Goal: Task Accomplishment & Management: Complete application form

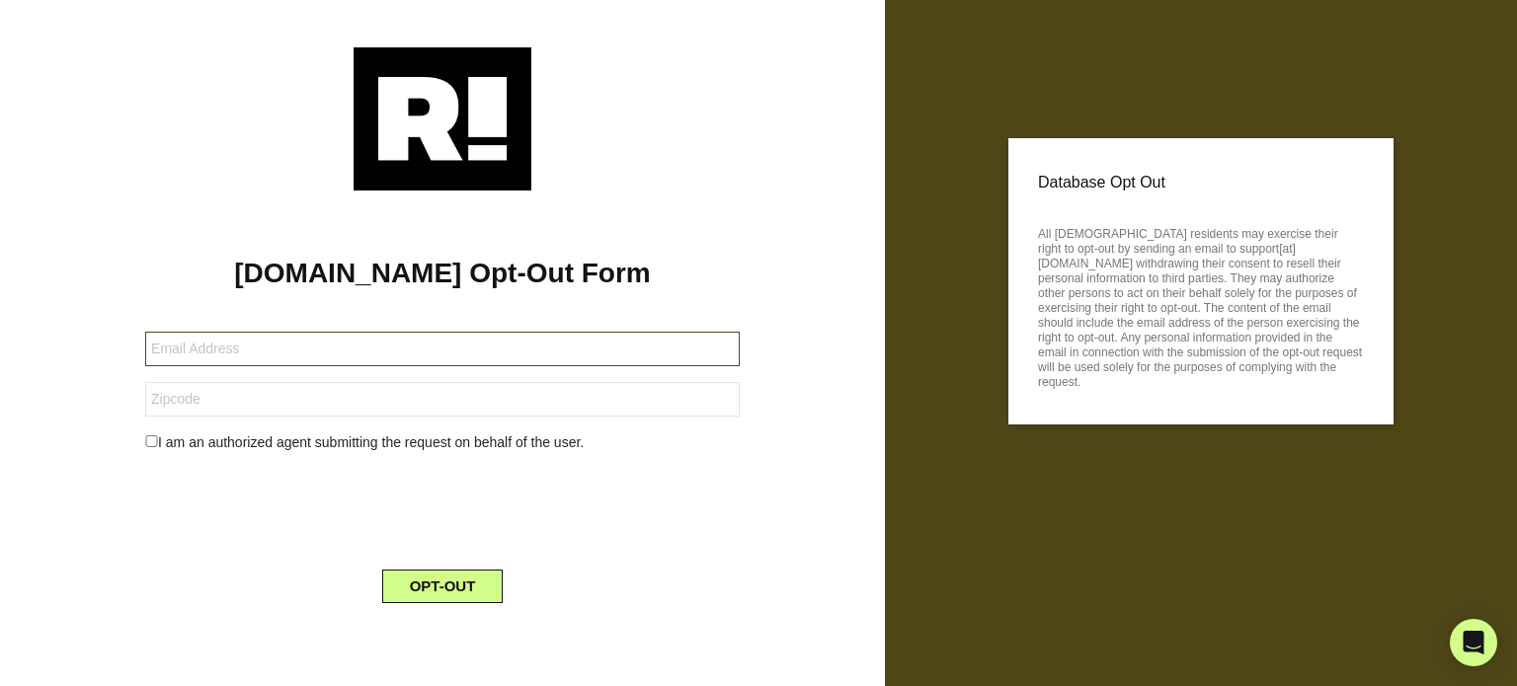
click at [367, 347] on input "text" at bounding box center [442, 349] width 595 height 35
type input "[EMAIL_ADDRESS][DOMAIN_NAME]"
click at [233, 400] on input "text" at bounding box center [442, 399] width 595 height 35
click at [170, 487] on div at bounding box center [442, 507] width 624 height 77
click at [453, 584] on button "OPT-OUT" at bounding box center [442, 587] width 121 height 34
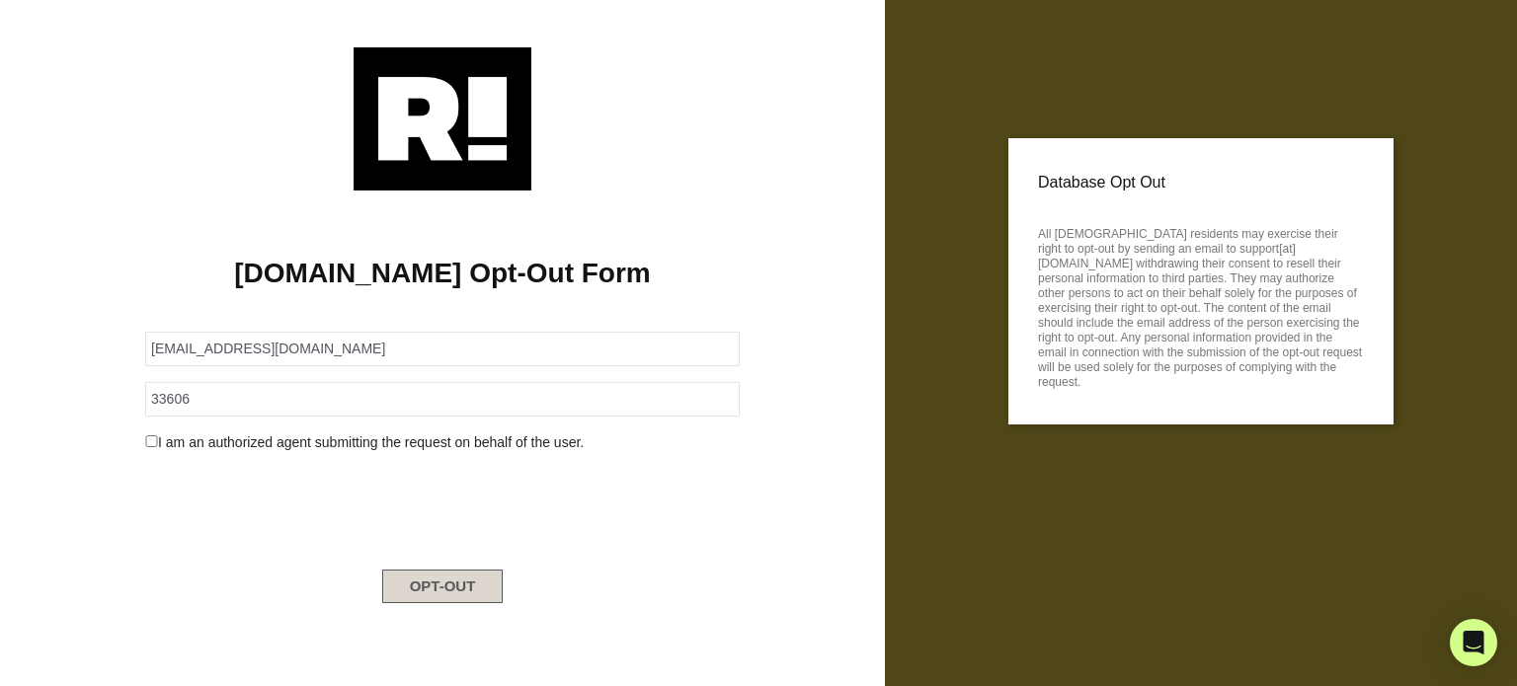
click at [421, 577] on button "OPT-OUT" at bounding box center [442, 587] width 121 height 34
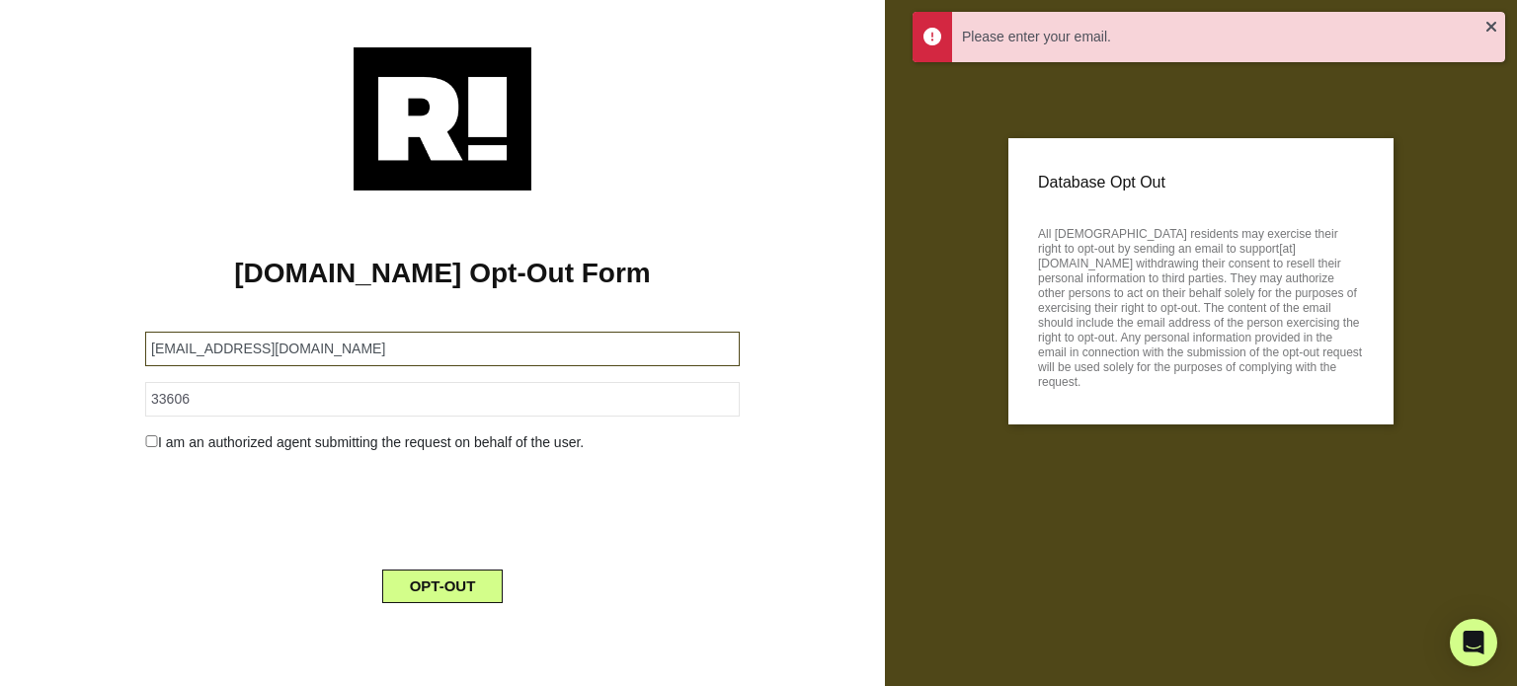
click at [280, 337] on input "[EMAIL_ADDRESS][DOMAIN_NAME]" at bounding box center [442, 349] width 595 height 35
click at [327, 343] on input "[EMAIL_ADDRESS][DOMAIN_NAME]" at bounding box center [442, 349] width 595 height 35
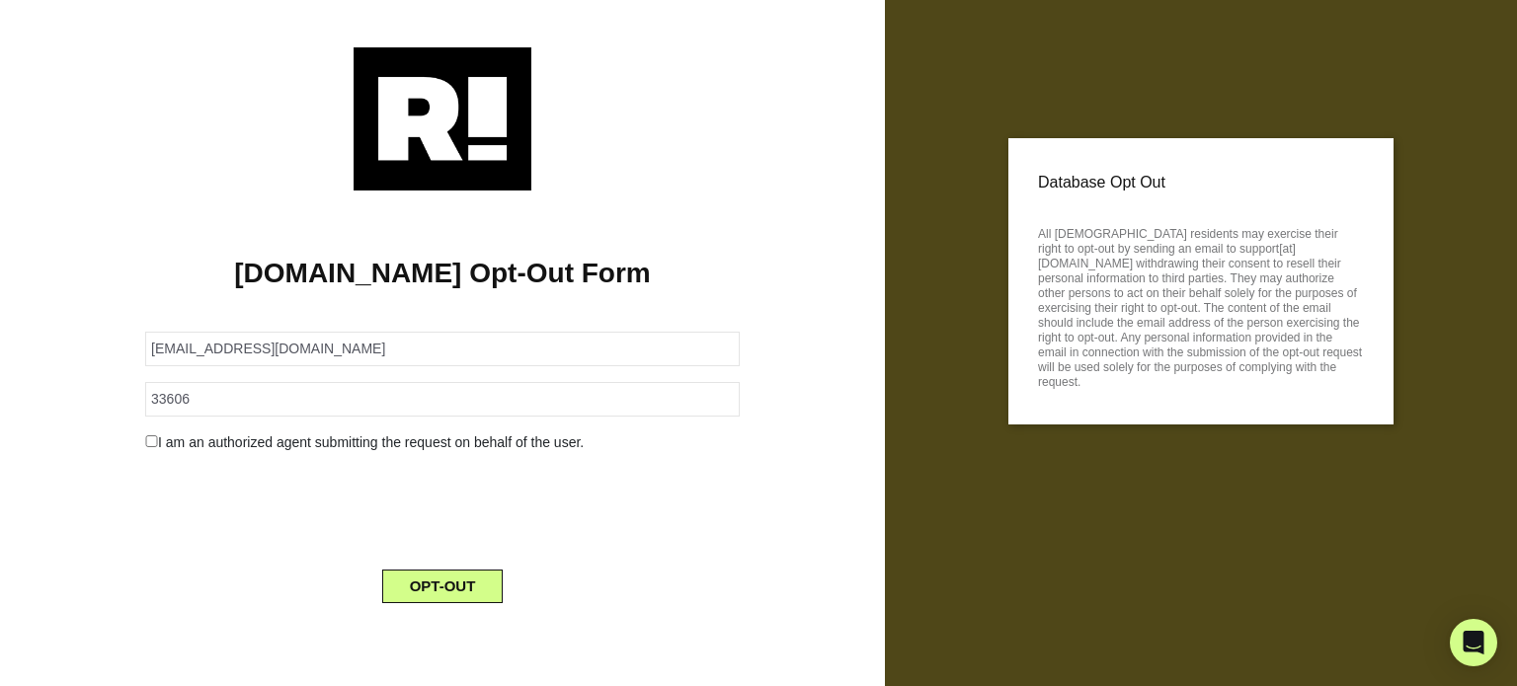
click at [1019, 197] on div "Database Opt Out All [DEMOGRAPHIC_DATA] residents may exercise their right to o…" at bounding box center [1200, 281] width 385 height 286
click at [1071, 162] on div "Database Opt Out All [DEMOGRAPHIC_DATA] residents may exercise their right to o…" at bounding box center [1200, 281] width 385 height 286
click at [1098, 194] on p "Database Opt Out" at bounding box center [1201, 183] width 326 height 30
click at [1080, 224] on p "All [DEMOGRAPHIC_DATA] residents may exercise their right to opt-out by sending…" at bounding box center [1201, 305] width 326 height 169
click at [1044, 237] on p "All [DEMOGRAPHIC_DATA] residents may exercise their right to opt-out by sending…" at bounding box center [1201, 305] width 326 height 169
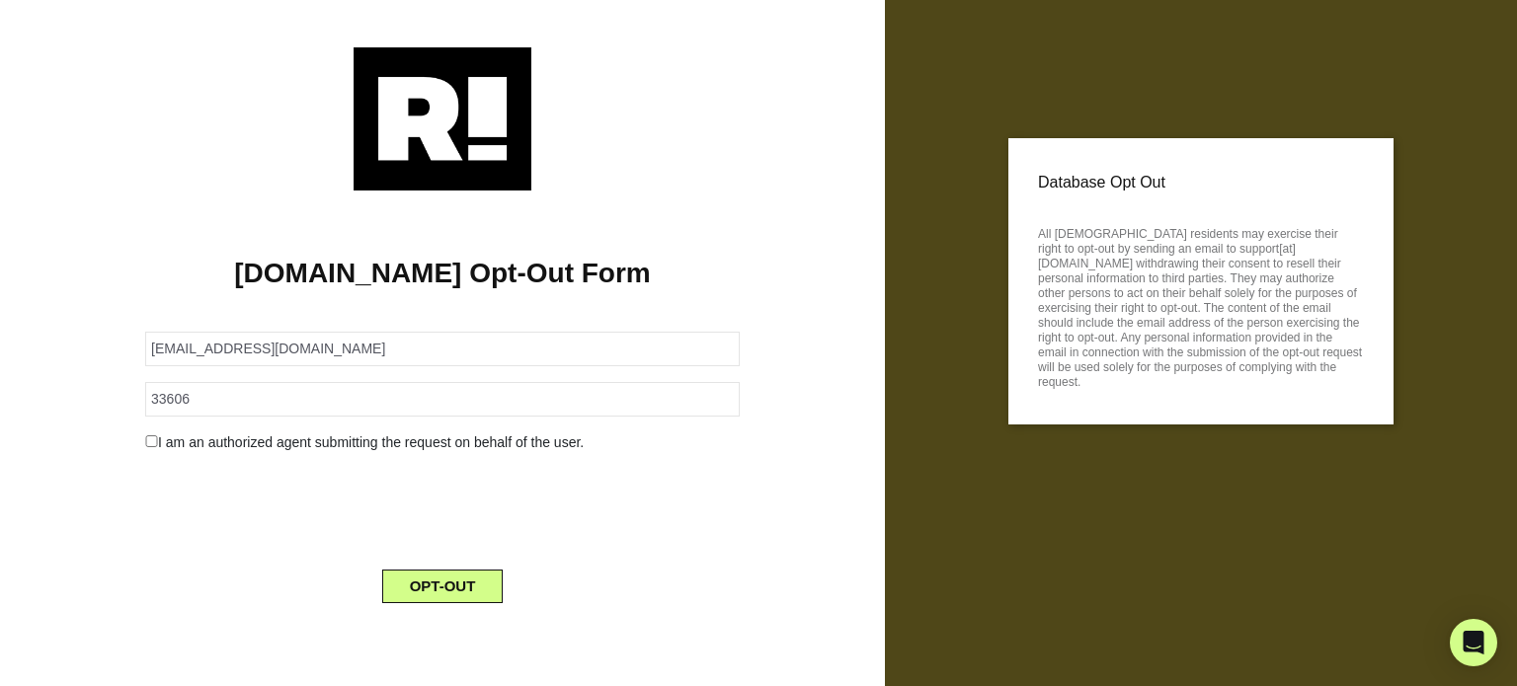
click at [1059, 195] on p "Database Opt Out" at bounding box center [1201, 183] width 326 height 30
click at [1051, 177] on p "Database Opt Out" at bounding box center [1201, 183] width 326 height 30
click at [255, 351] on input "[EMAIL_ADDRESS][DOMAIN_NAME]" at bounding box center [442, 349] width 595 height 35
click at [314, 346] on input "[EMAIL_ADDRESS][DOMAIN_NAME]" at bounding box center [442, 349] width 595 height 35
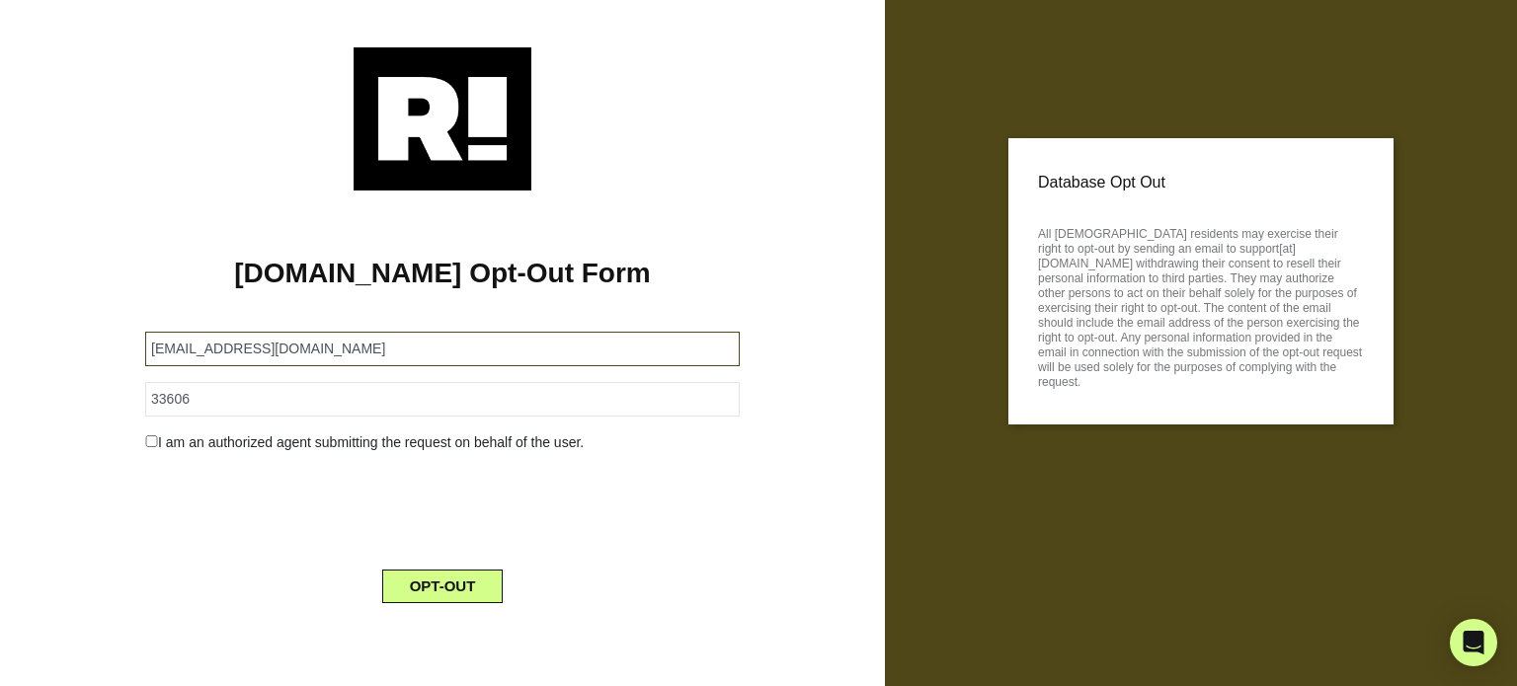
drag, startPoint x: 328, startPoint y: 349, endPoint x: 127, endPoint y: 323, distance: 202.1
click at [127, 323] on div "[DOMAIN_NAME] Opt-Out Form [EMAIL_ADDRESS][DOMAIN_NAME] 33606 I am an authorize…" at bounding box center [442, 405] width 855 height 429
click at [209, 391] on input "33606" at bounding box center [442, 399] width 595 height 35
paste input "[EMAIL_ADDRESS][DOMAIN_NAME]"
click at [209, 391] on input "[EMAIL_ADDRESS][DOMAIN_NAME]" at bounding box center [442, 399] width 595 height 35
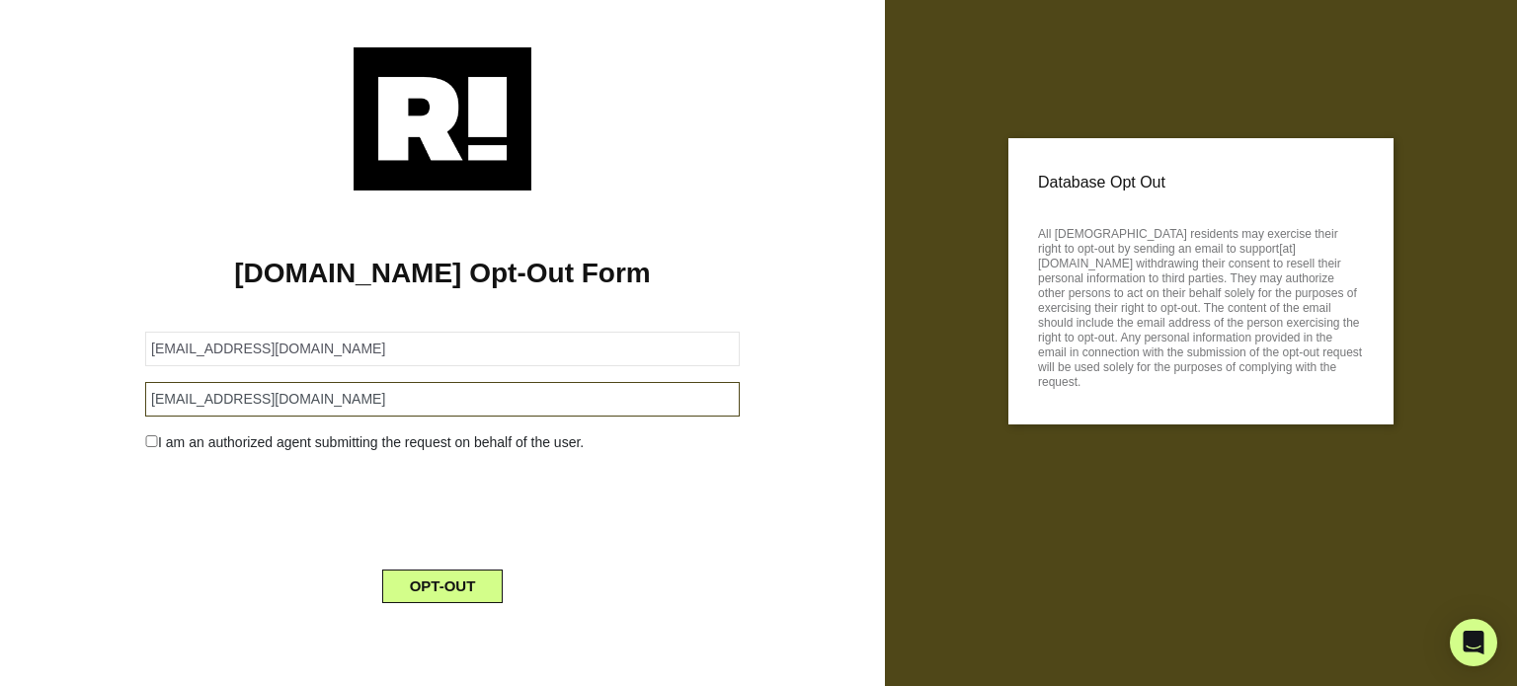
click at [209, 391] on input "[EMAIL_ADDRESS][DOMAIN_NAME]" at bounding box center [442, 399] width 595 height 35
type input "33606"
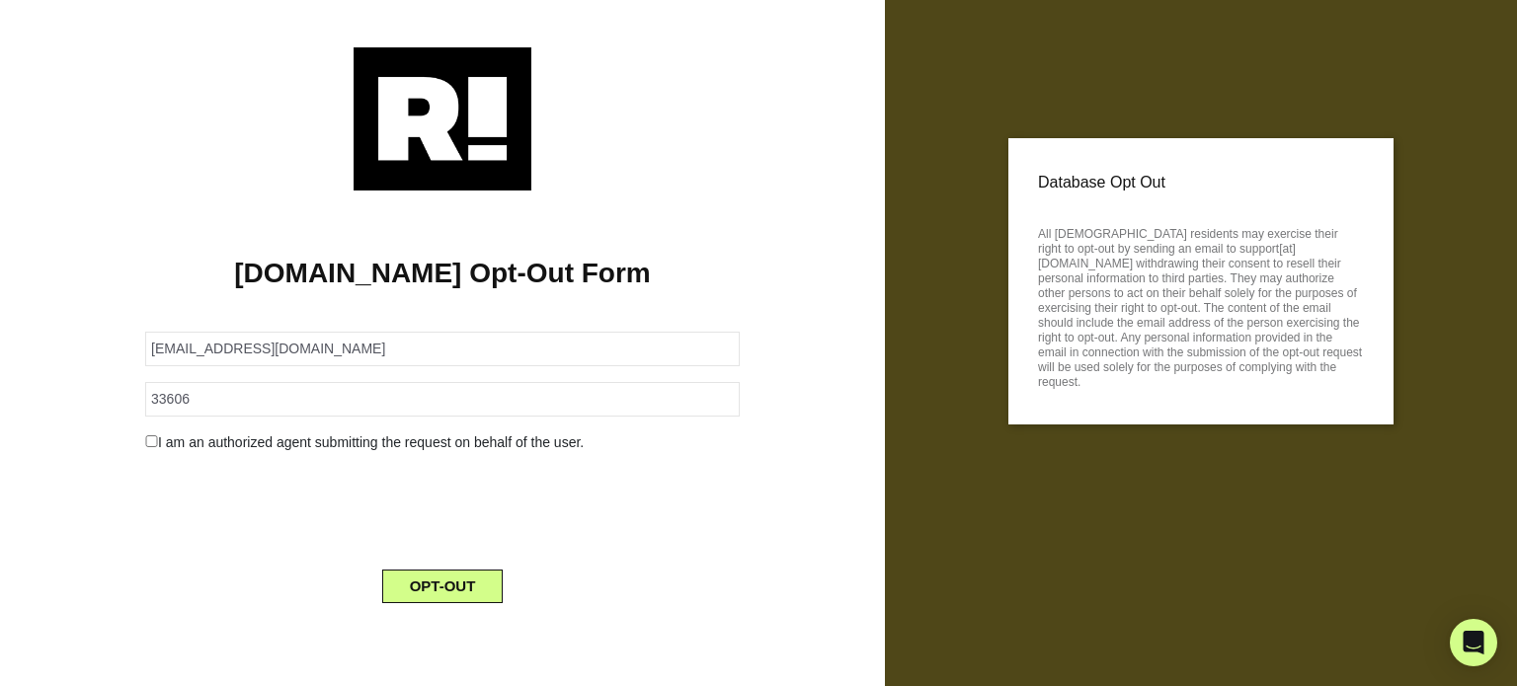
click at [161, 435] on div "I am an authorized agent submitting the request on behalf of the user." at bounding box center [442, 443] width 624 height 21
click at [407, 581] on button "OPT-OUT" at bounding box center [442, 587] width 121 height 34
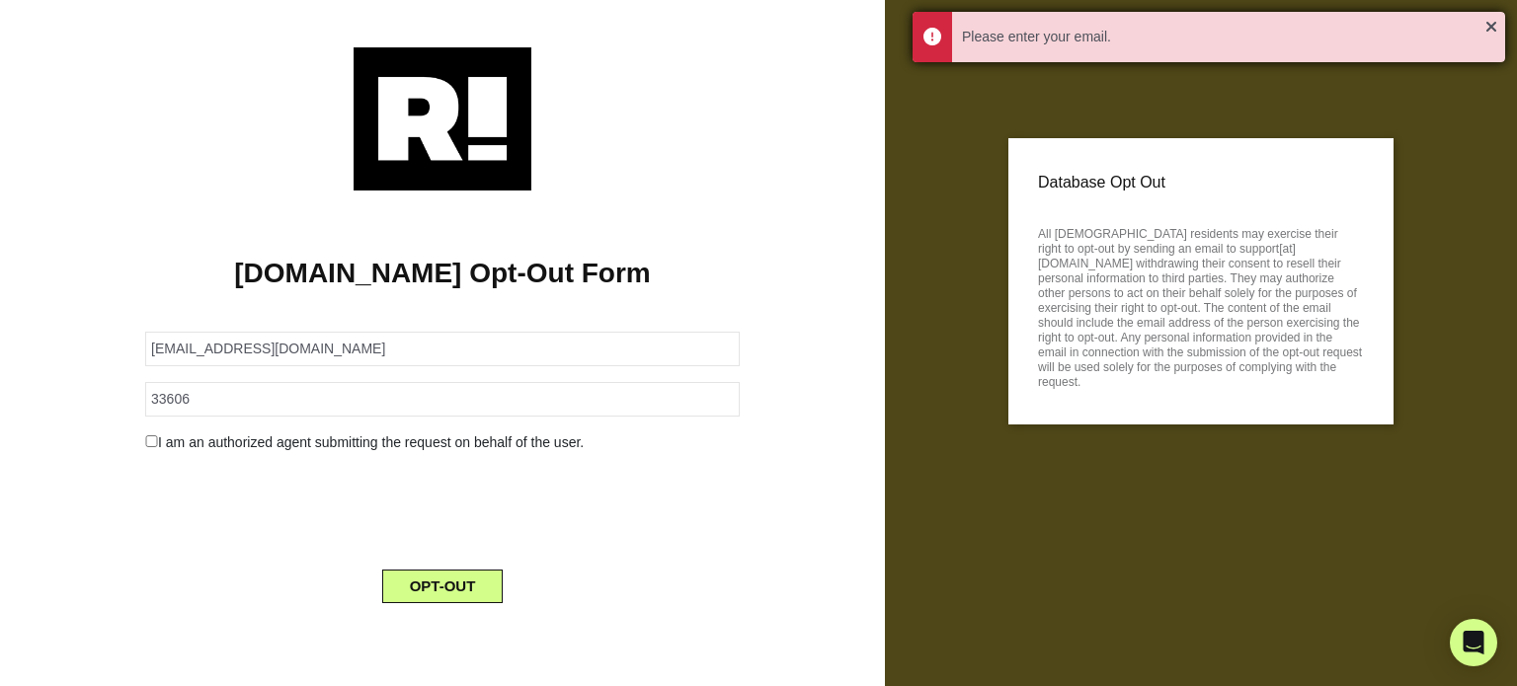
click at [926, 31] on div "Please enter your email." at bounding box center [1209, 37] width 593 height 50
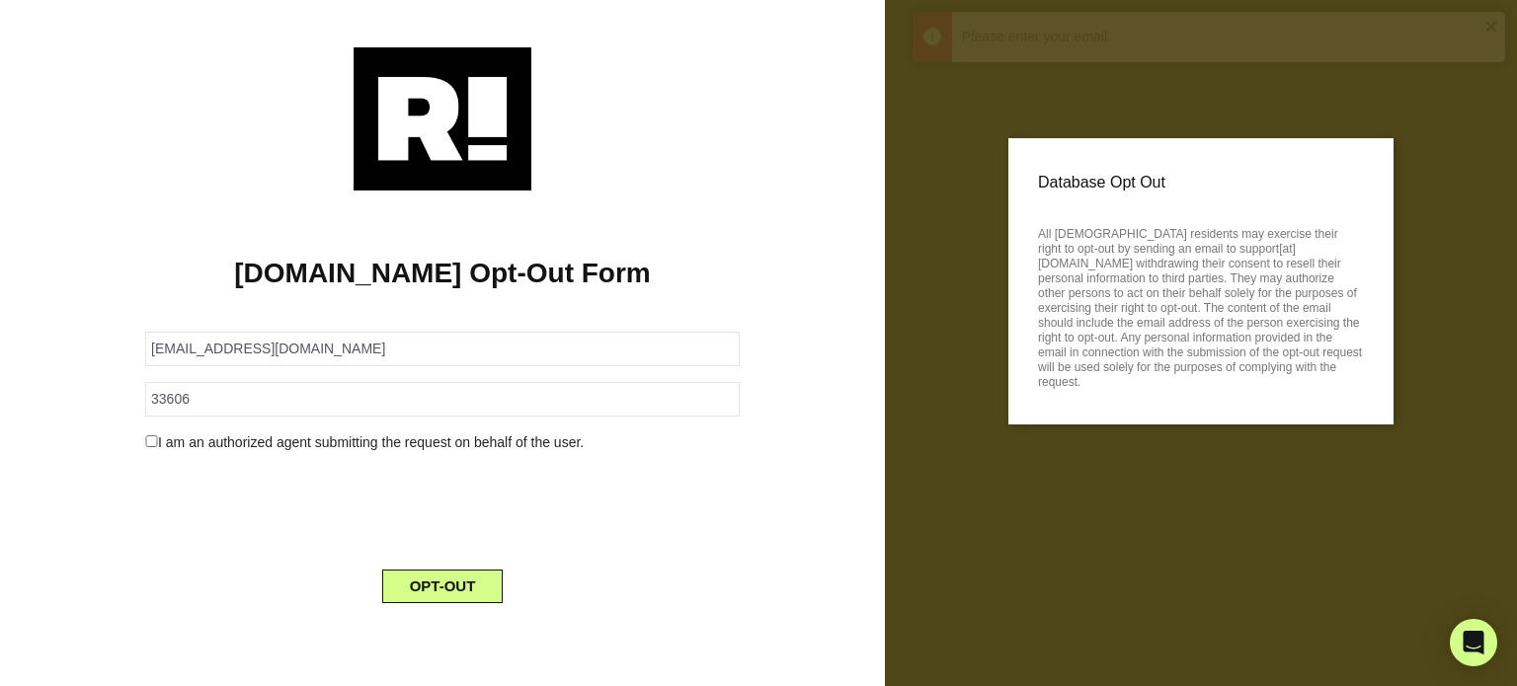
click at [1049, 38] on div "Please enter your email." at bounding box center [1223, 37] width 523 height 21
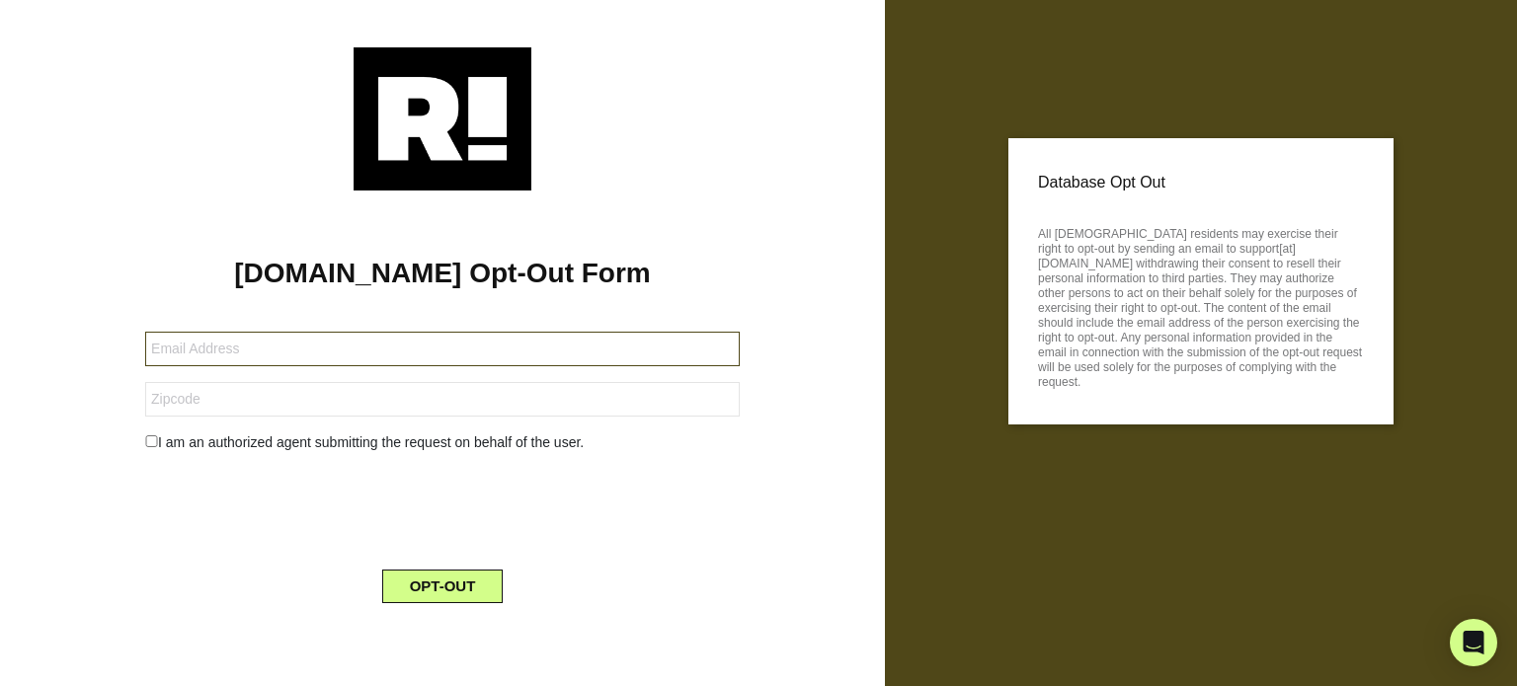
click at [230, 349] on input "text" at bounding box center [442, 349] width 595 height 35
type input "[EMAIL_ADDRESS][DOMAIN_NAME]"
click at [218, 390] on input "text" at bounding box center [442, 399] width 595 height 35
type input "33606"
click at [164, 489] on div at bounding box center [442, 507] width 624 height 77
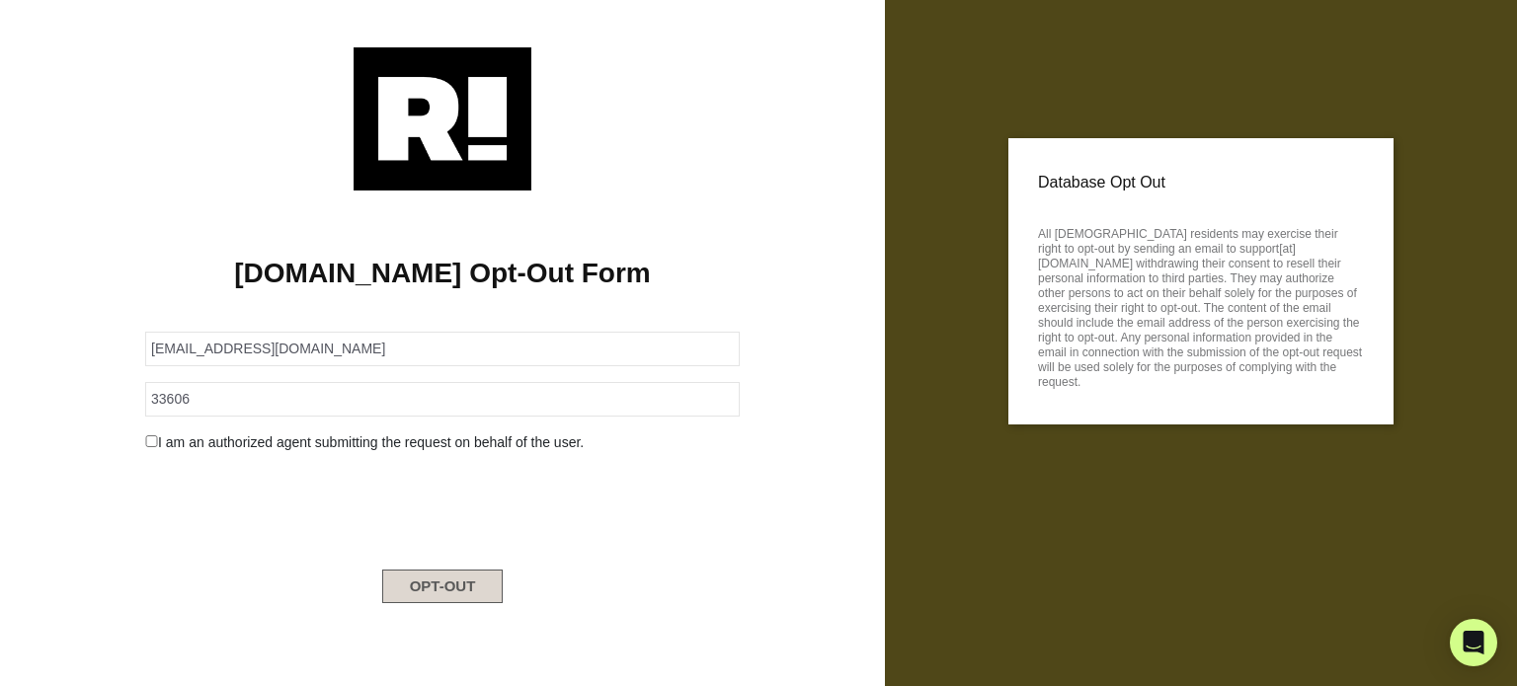
click at [458, 585] on button "OPT-OUT" at bounding box center [442, 587] width 121 height 34
